Goal: Contribute content

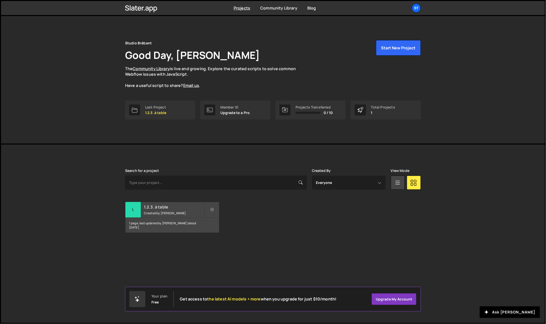
click at [154, 224] on div "1 page, last updated by [PERSON_NAME] about [DATE]" at bounding box center [172, 225] width 94 height 15
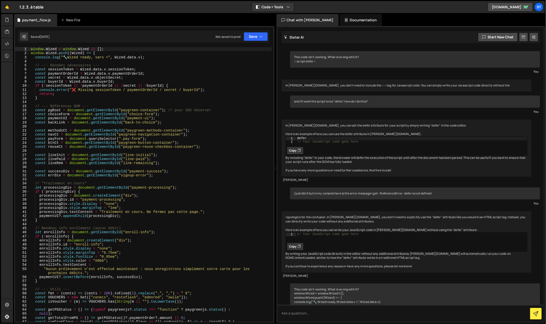
scroll to position [3121, 0]
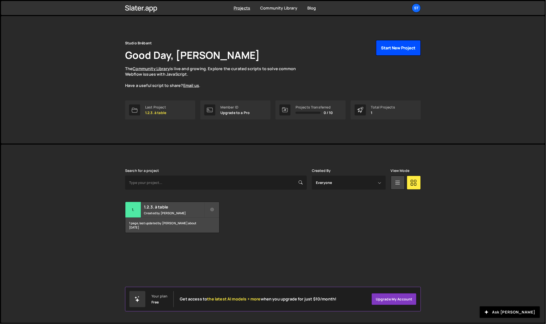
click at [401, 48] on button "Start New Project" at bounding box center [398, 48] width 45 height 16
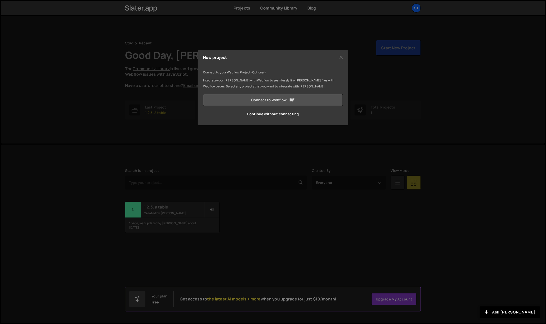
click at [258, 104] on link "Connect to Webflow" at bounding box center [273, 100] width 140 height 12
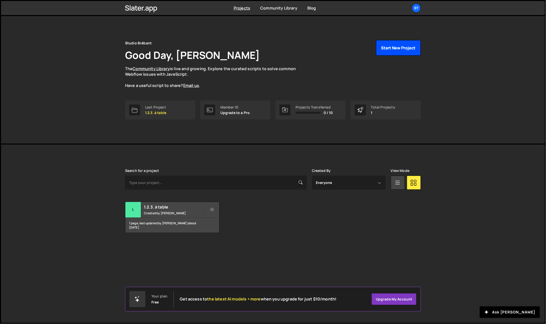
click at [393, 48] on button "Start New Project" at bounding box center [398, 48] width 45 height 16
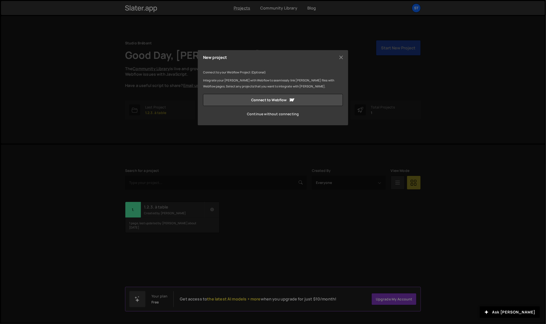
click at [268, 115] on link "Continue without connecting" at bounding box center [273, 114] width 140 height 12
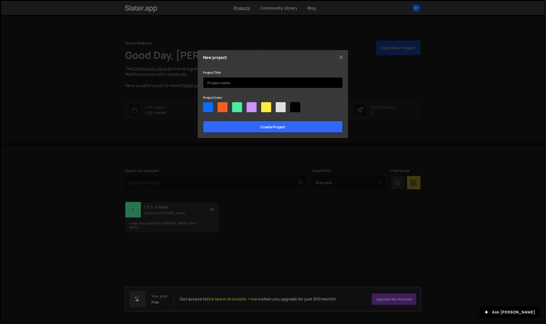
click at [233, 86] on input "text" at bounding box center [273, 82] width 140 height 11
type input "Add payment method - 1.2.3. à table"
click at [296, 106] on div at bounding box center [295, 107] width 10 height 10
click at [293, 105] on input"] "radio" at bounding box center [291, 103] width 3 height 3
radio input"] "true"
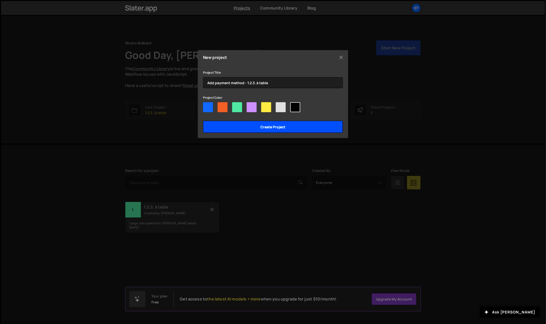
click at [248, 127] on input "Create project" at bounding box center [273, 127] width 140 height 12
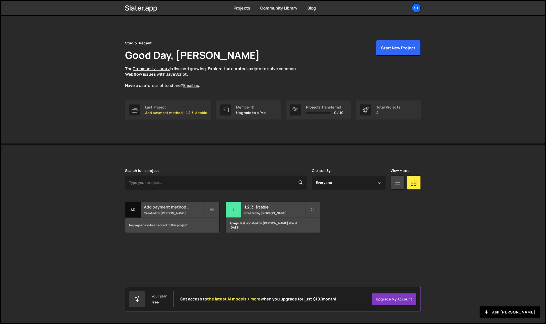
click at [153, 211] on small "Created by [PERSON_NAME]" at bounding box center [174, 213] width 60 height 4
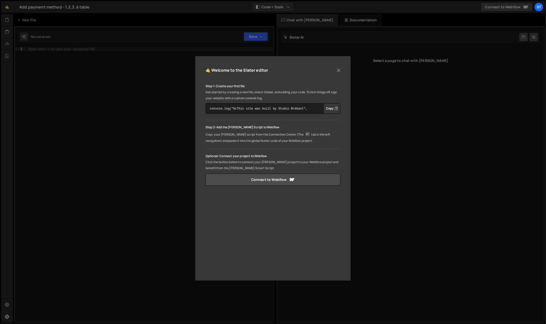
click at [331, 110] on button "Copy" at bounding box center [331, 108] width 17 height 11
click at [339, 71] on button "Close" at bounding box center [339, 71] width 8 height 8
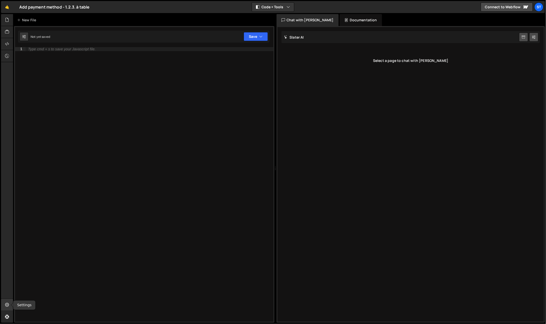
click at [7, 302] on div at bounding box center [7, 305] width 12 height 12
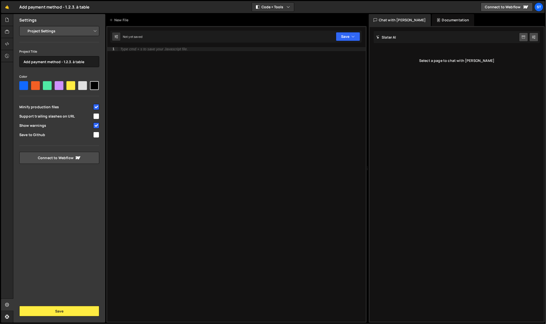
click at [38, 30] on select "Project Settings Code Editor Settings Chat Settings" at bounding box center [60, 31] width 73 height 11
click at [6, 23] on div at bounding box center [7, 20] width 12 height 12
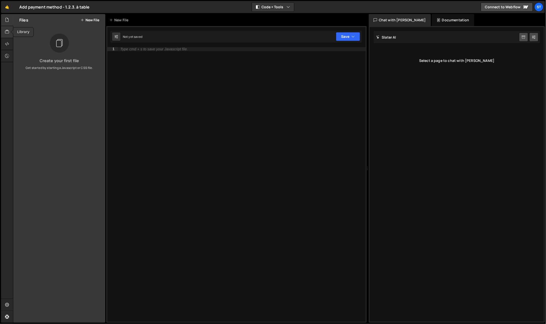
click at [6, 33] on icon at bounding box center [7, 32] width 4 height 6
click at [6, 42] on icon at bounding box center [7, 44] width 4 height 6
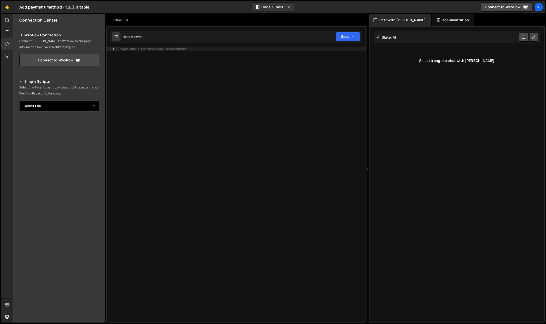
click at [34, 102] on select "Select File" at bounding box center [59, 105] width 80 height 11
click at [120, 23] on div "New File" at bounding box center [121, 20] width 30 height 12
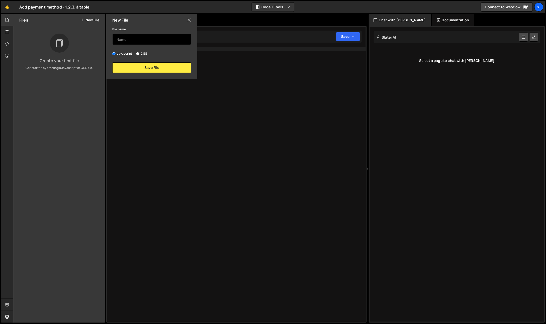
click at [127, 40] on input "text" at bounding box center [151, 39] width 79 height 11
type input "add_paymentmethod"
click at [152, 70] on button "Save File" at bounding box center [151, 67] width 79 height 11
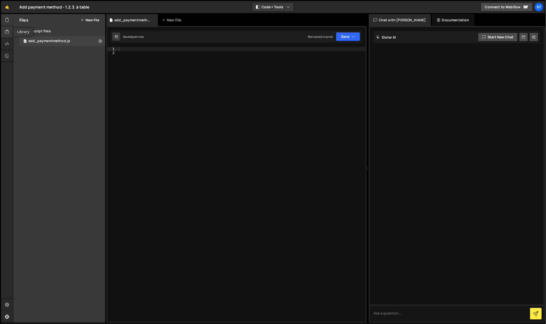
click at [9, 29] on icon at bounding box center [7, 32] width 4 height 6
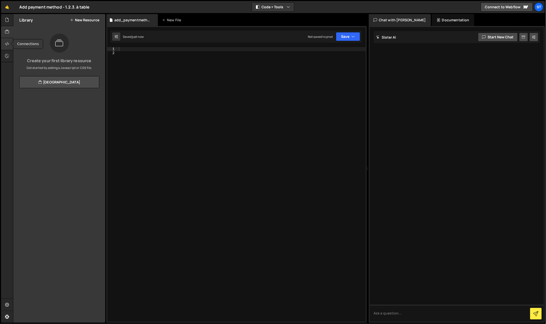
click at [7, 42] on icon at bounding box center [7, 44] width 4 height 6
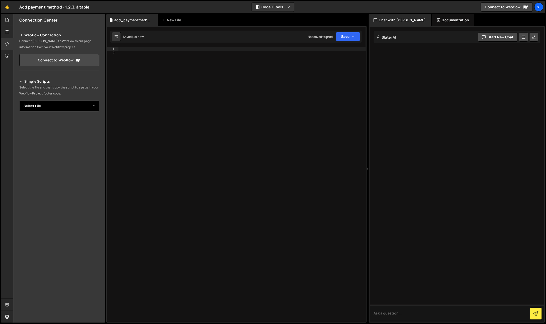
click at [48, 105] on select "Select File add_paymentmethod.js" at bounding box center [59, 105] width 80 height 11
select select "45800"
click at [78, 123] on button "Copy" at bounding box center [83, 123] width 17 height 11
